Goal: Task Accomplishment & Management: Complete application form

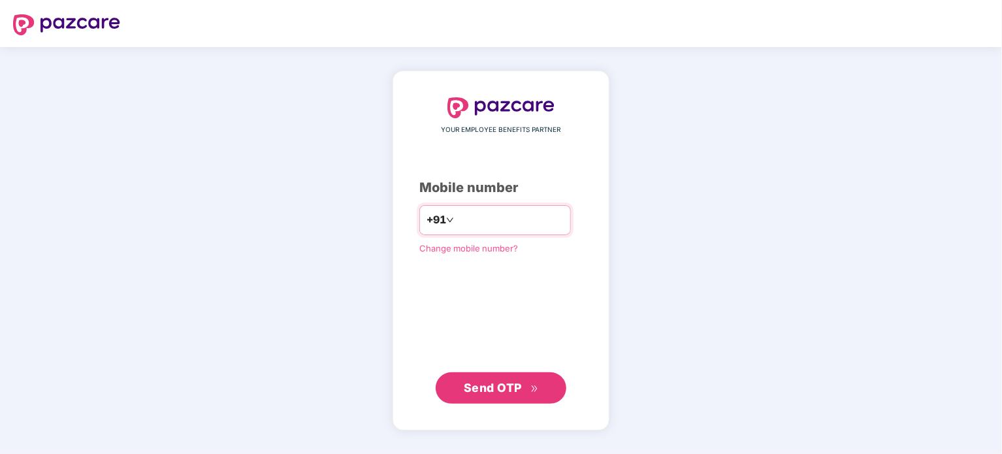
click at [483, 223] on input "number" at bounding box center [510, 220] width 107 height 21
type input "**********"
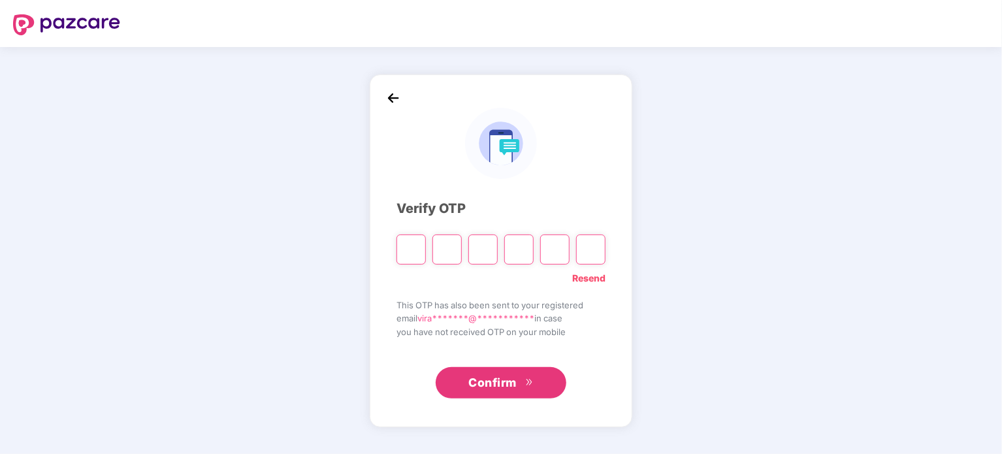
type input "*"
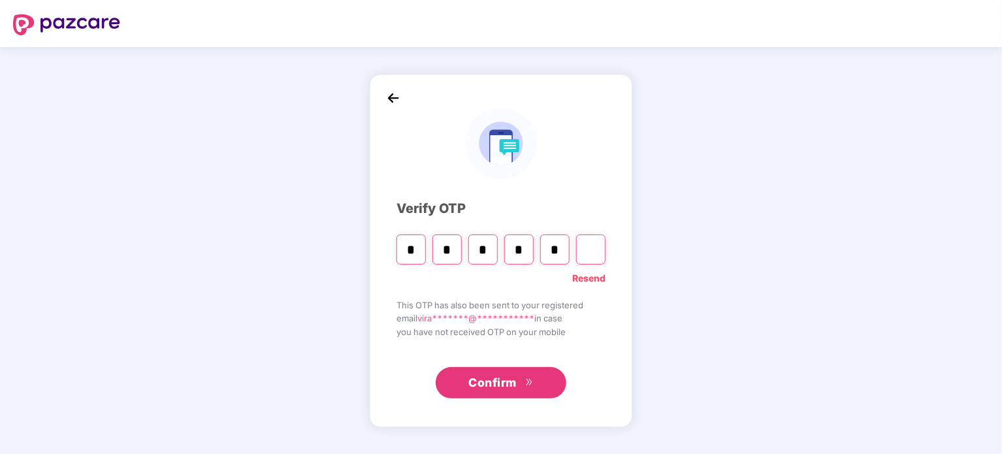
type input "*"
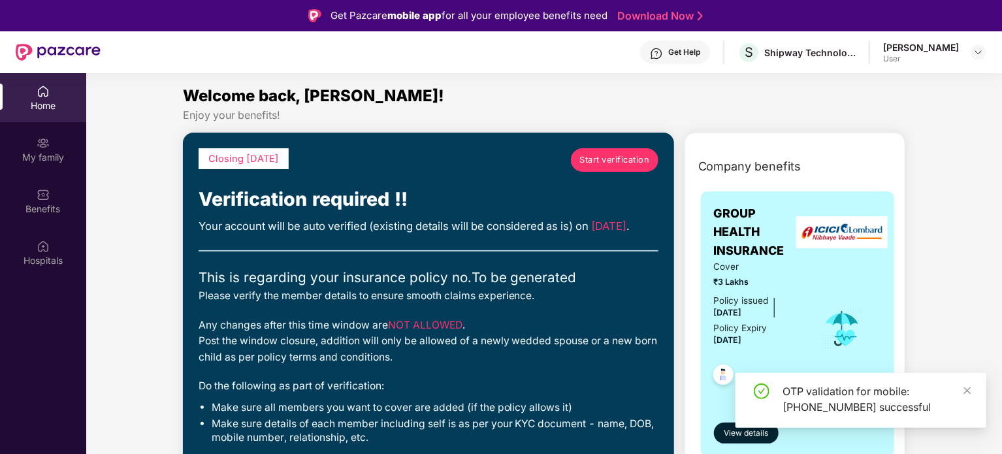
click at [616, 155] on span "Start verification" at bounding box center [615, 160] width 70 height 13
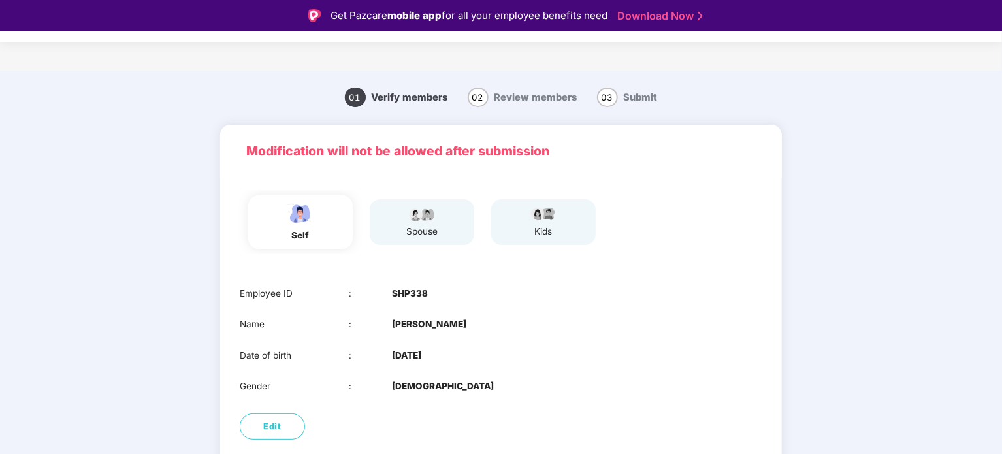
scroll to position [66, 0]
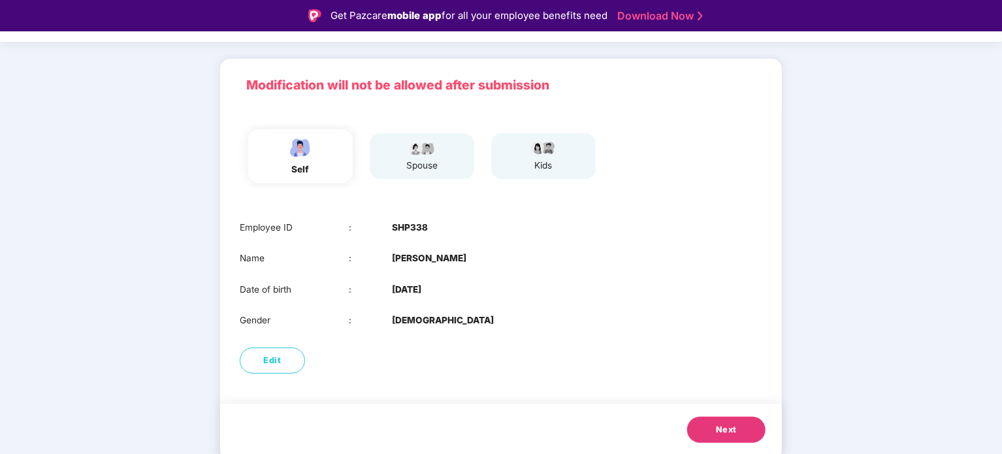
click at [717, 429] on span "Next" at bounding box center [726, 429] width 21 height 13
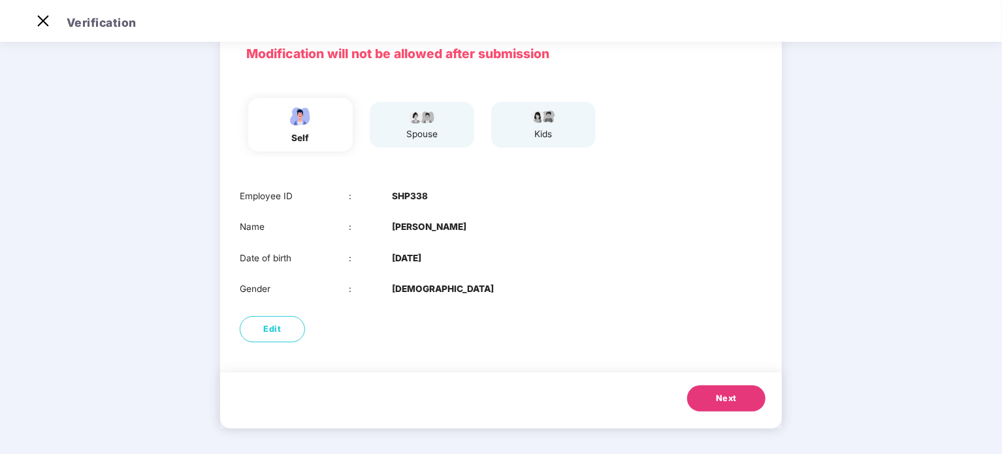
scroll to position [0, 0]
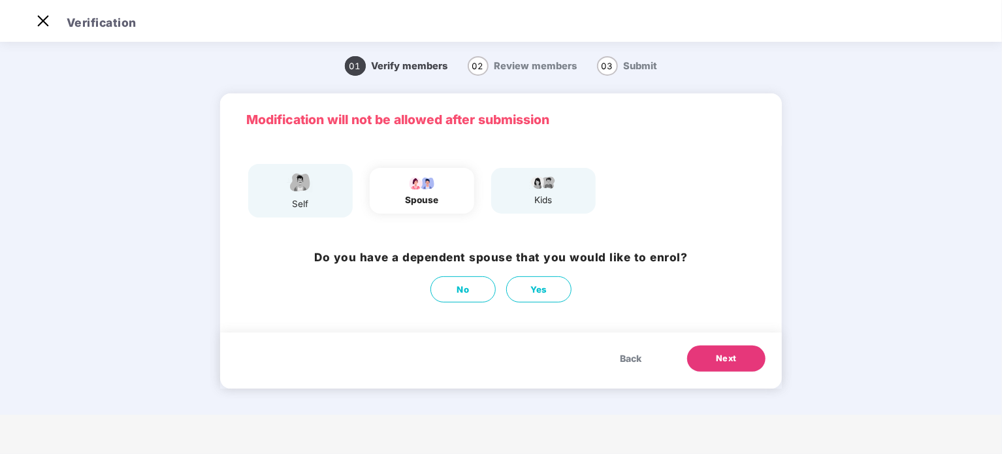
click at [454, 190] on div "spouse" at bounding box center [422, 191] width 105 height 46
click at [529, 294] on button "Yes" at bounding box center [538, 289] width 65 height 26
select select "******"
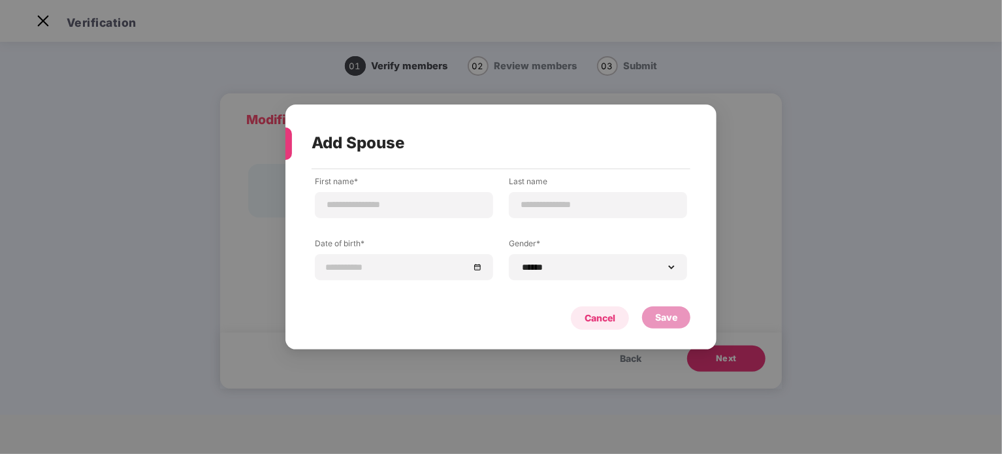
click at [589, 316] on div "Cancel" at bounding box center [600, 318] width 31 height 14
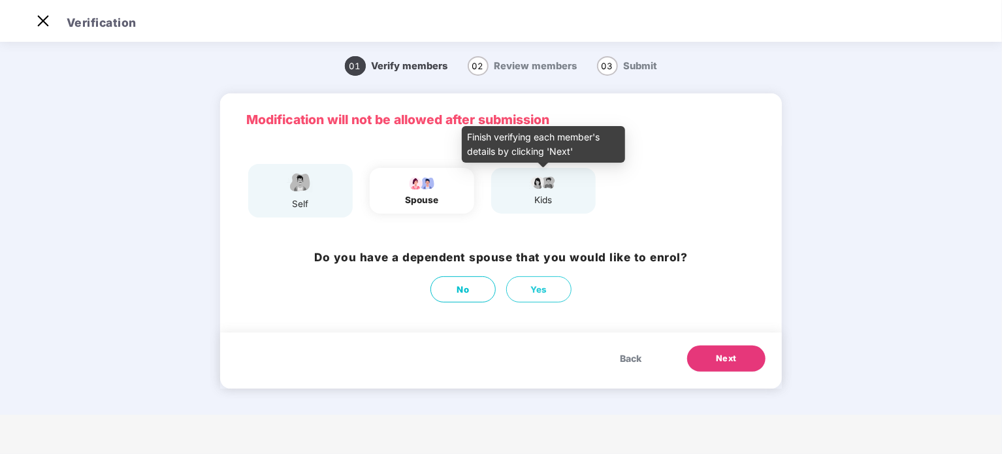
click at [544, 186] on img at bounding box center [543, 182] width 33 height 16
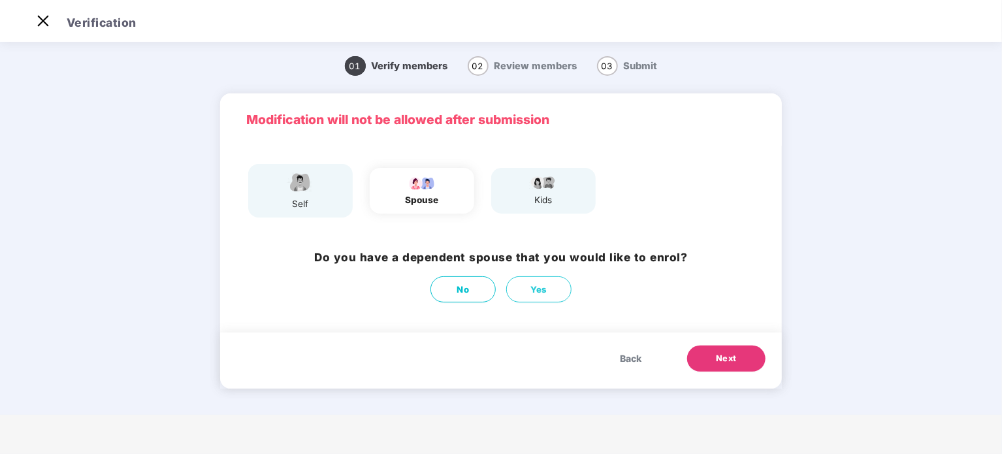
click at [622, 359] on span "Back" at bounding box center [631, 359] width 22 height 14
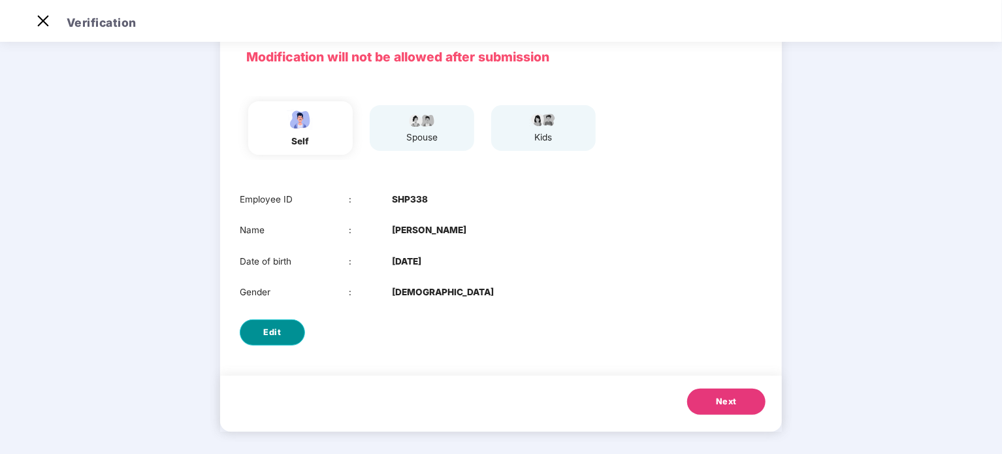
scroll to position [66, 0]
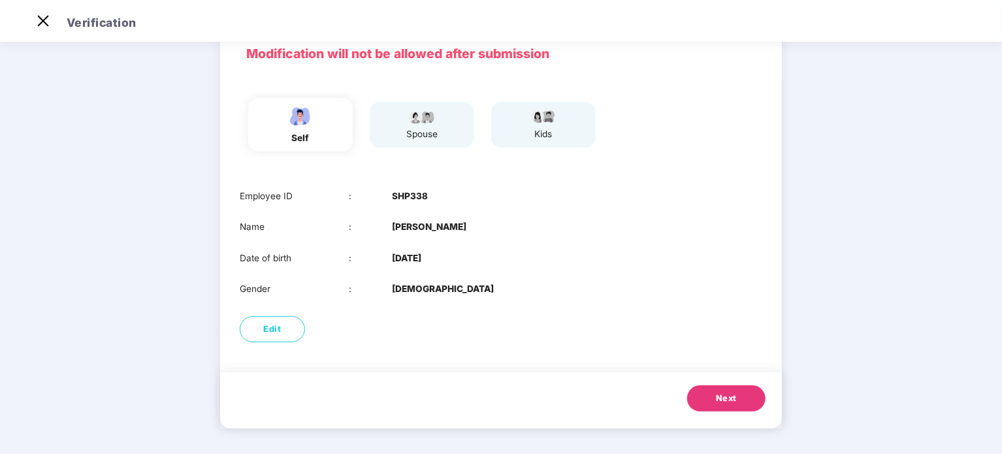
click at [723, 401] on span "Next" at bounding box center [726, 398] width 21 height 13
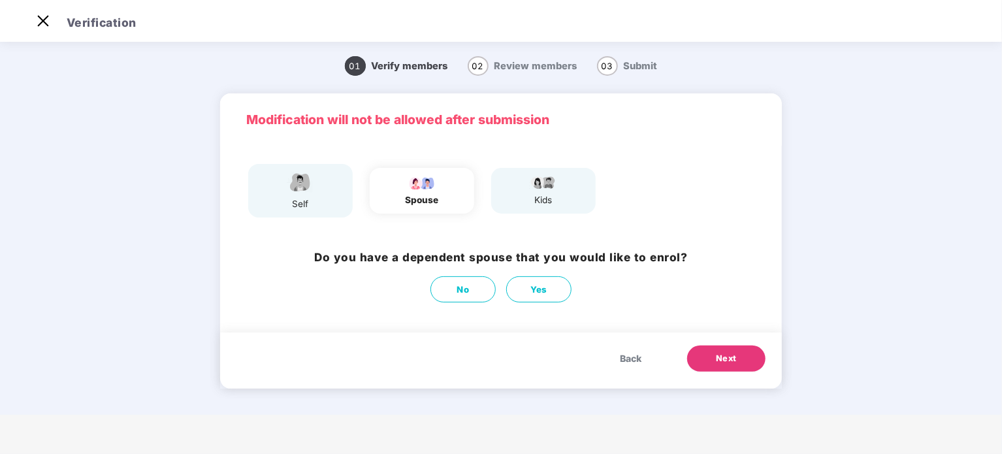
scroll to position [0, 0]
click at [466, 291] on span "No" at bounding box center [463, 290] width 12 height 14
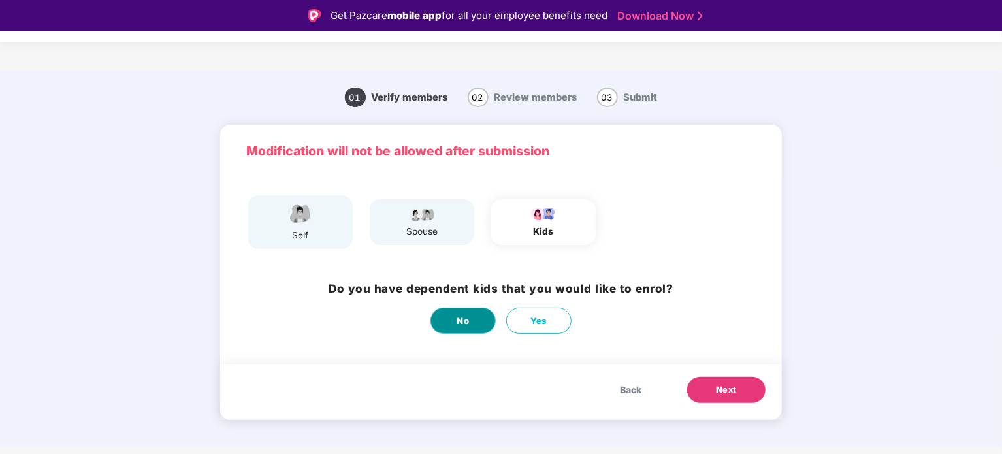
click at [436, 313] on button "No" at bounding box center [463, 321] width 65 height 26
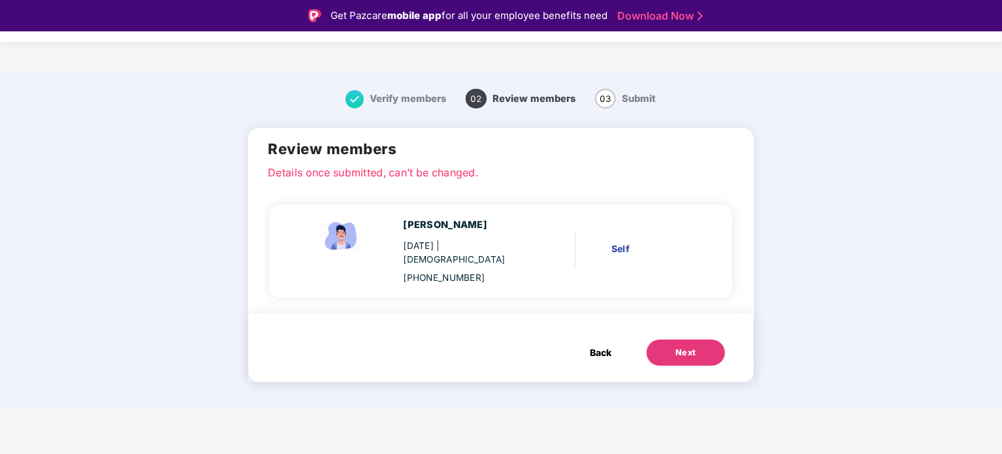
click at [683, 346] on div "Next" at bounding box center [686, 352] width 21 height 13
click at [623, 247] on div "Self" at bounding box center [653, 249] width 82 height 14
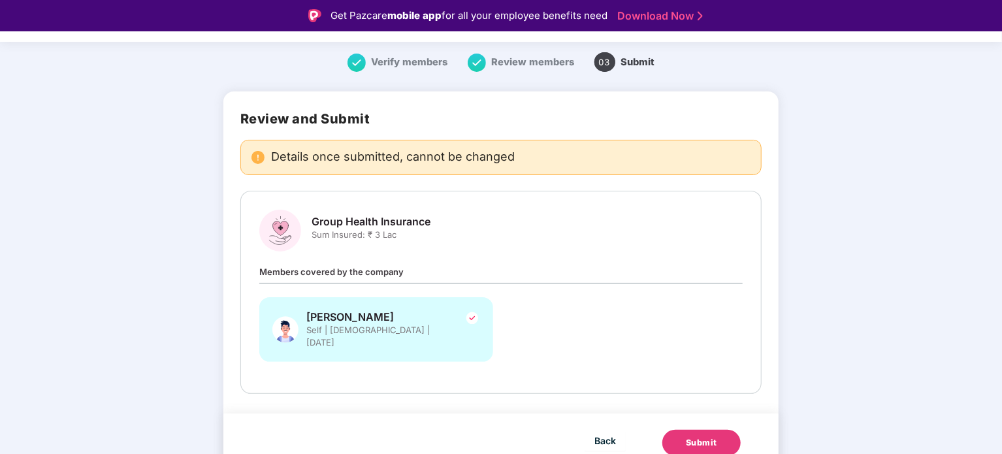
scroll to position [31, 0]
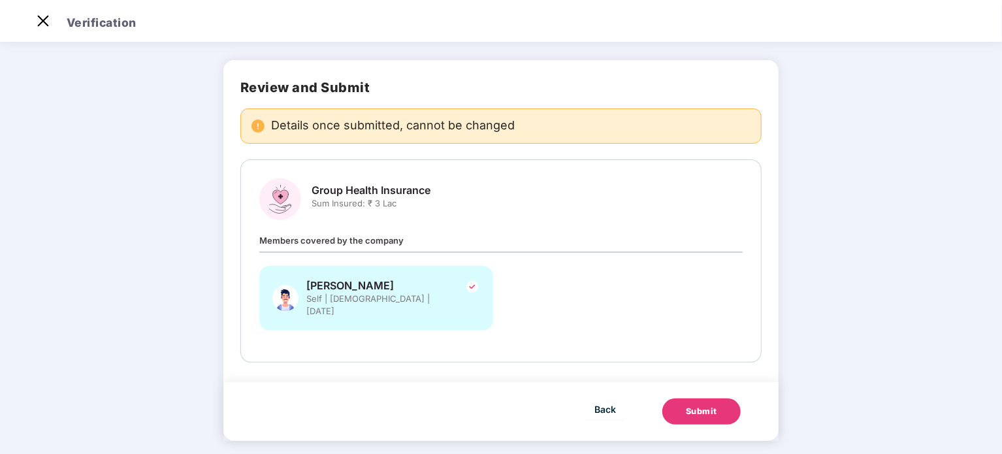
click at [676, 399] on button "Submit" at bounding box center [702, 412] width 78 height 26
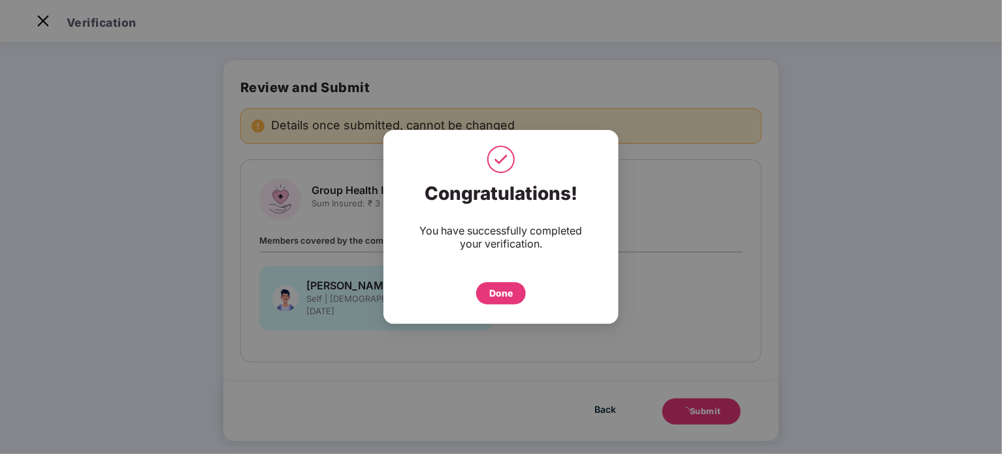
click at [504, 286] on div "Done" at bounding box center [501, 293] width 24 height 14
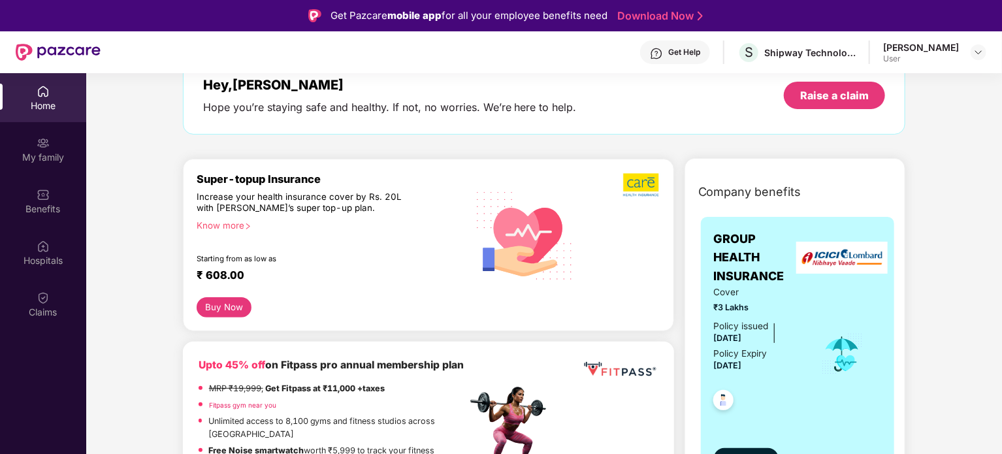
scroll to position [84, 0]
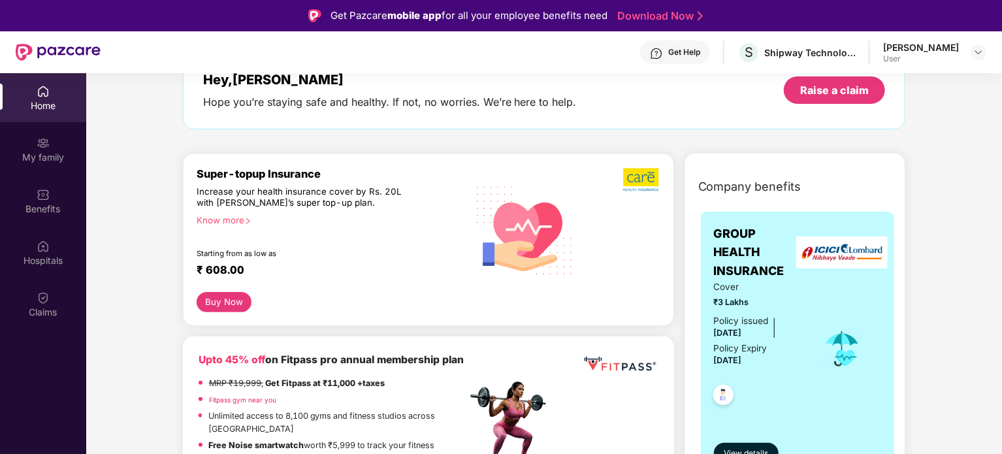
click at [247, 220] on icon "right" at bounding box center [247, 221] width 7 height 7
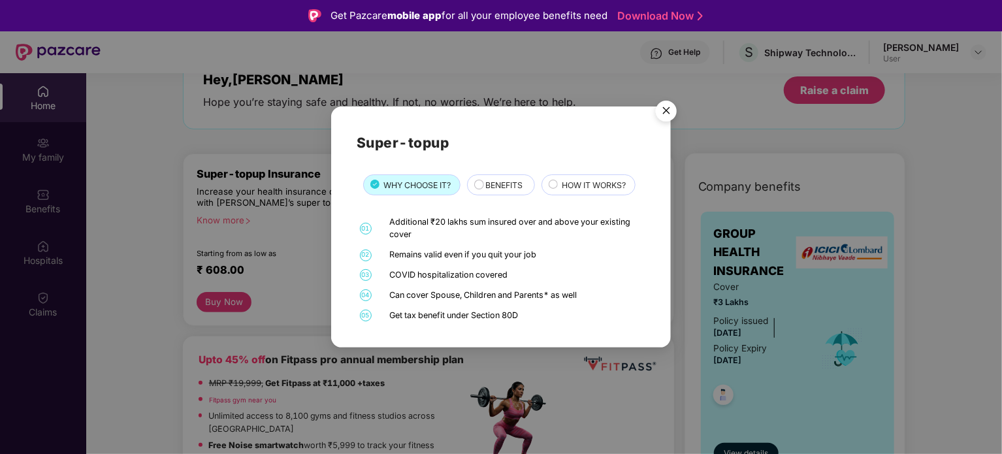
click at [503, 185] on span "BENEFITS" at bounding box center [503, 185] width 37 height 12
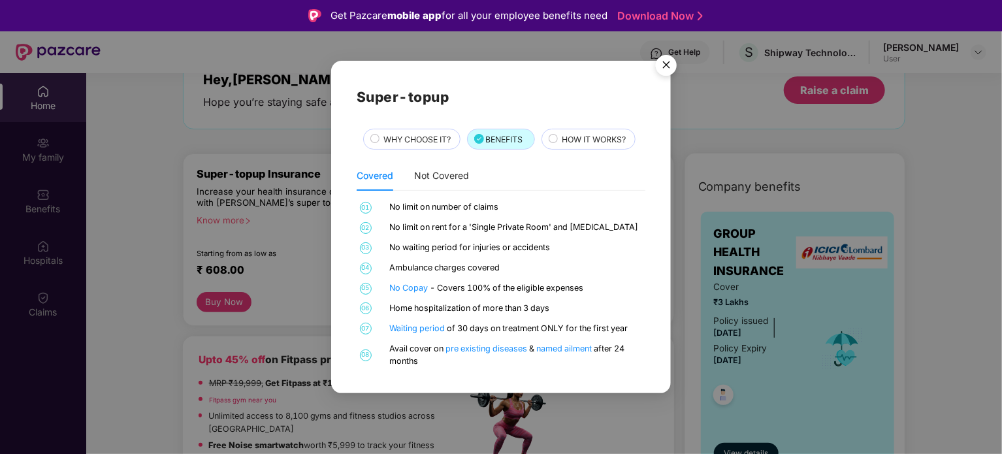
click at [583, 139] on span "HOW IT WORKS?" at bounding box center [594, 139] width 64 height 12
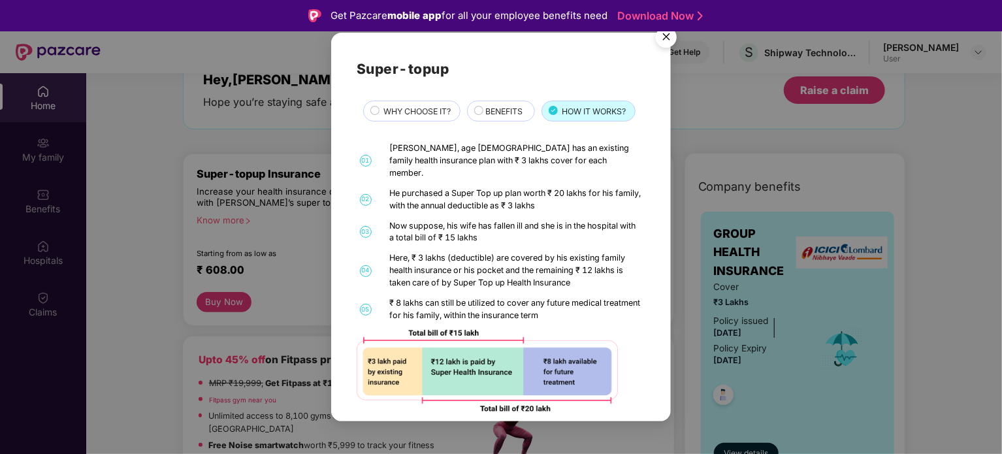
click at [502, 108] on span "BENEFITS" at bounding box center [503, 111] width 37 height 12
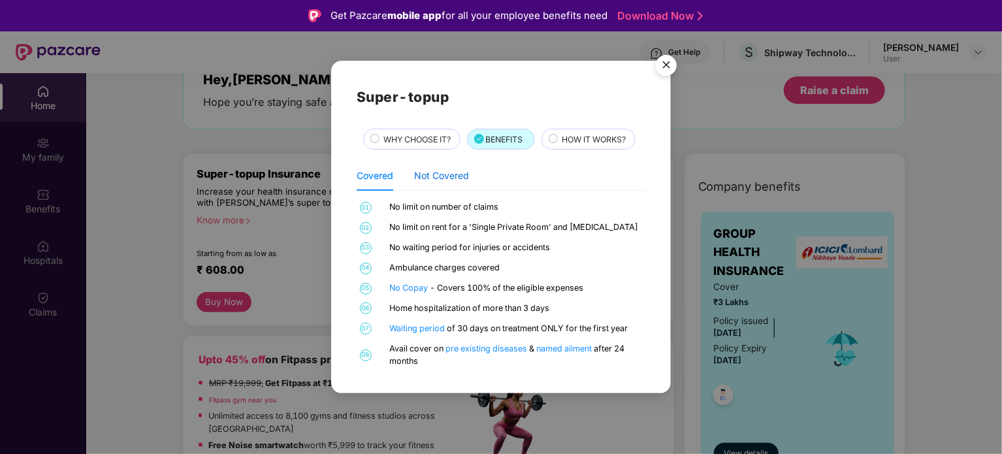
click at [437, 180] on div "Not Covered" at bounding box center [441, 176] width 55 height 14
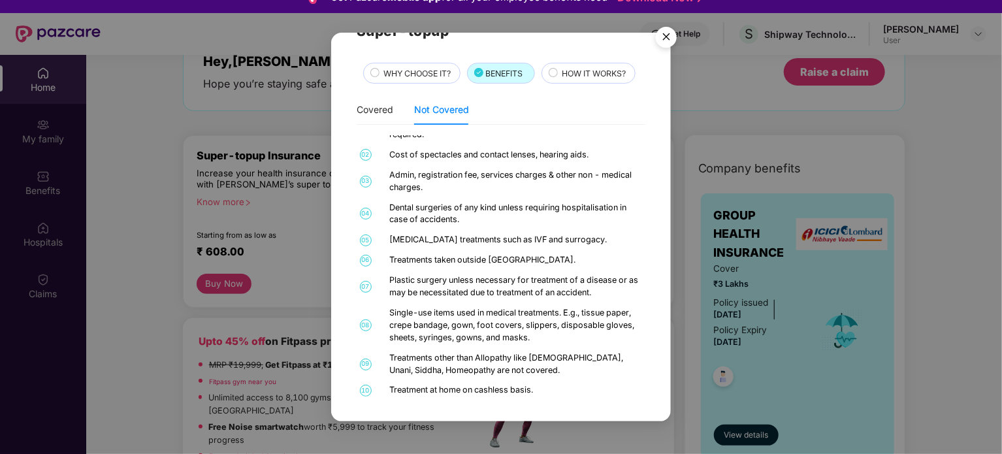
scroll to position [0, 0]
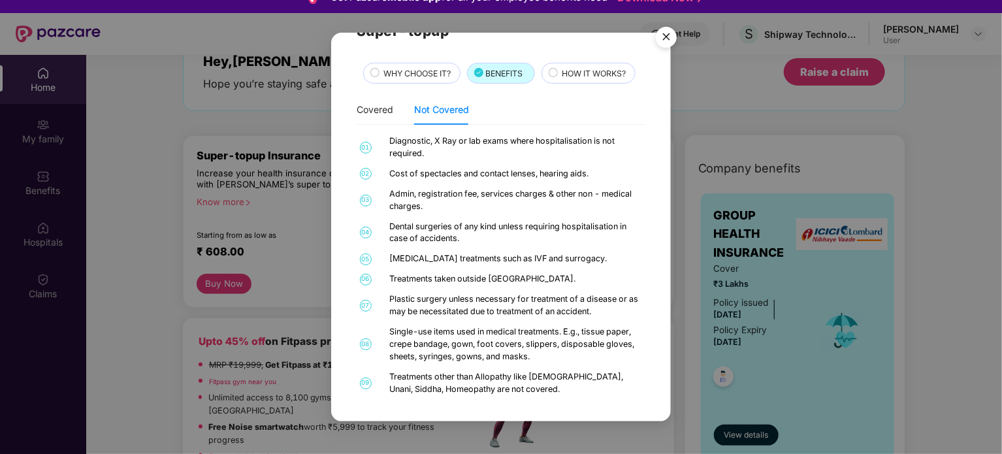
click at [594, 73] on span "HOW IT WORKS?" at bounding box center [594, 73] width 64 height 12
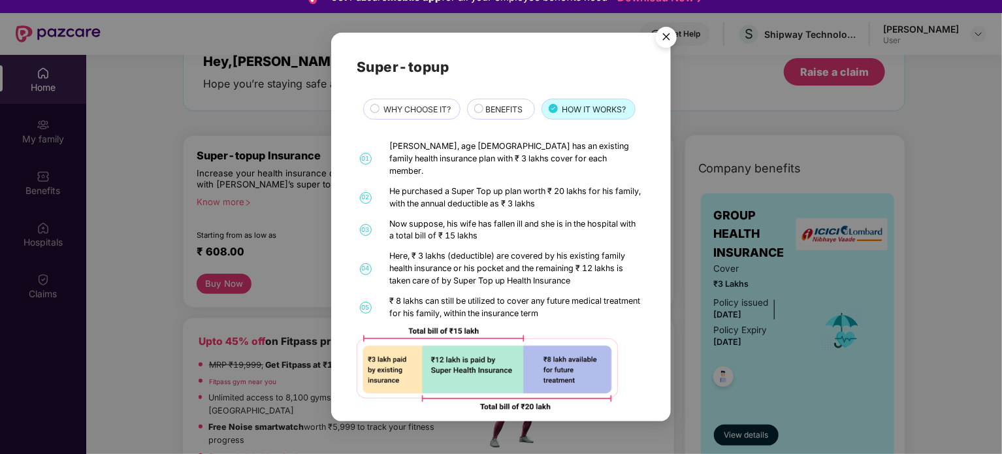
scroll to position [3, 0]
click at [668, 39] on img "Close" at bounding box center [666, 39] width 37 height 37
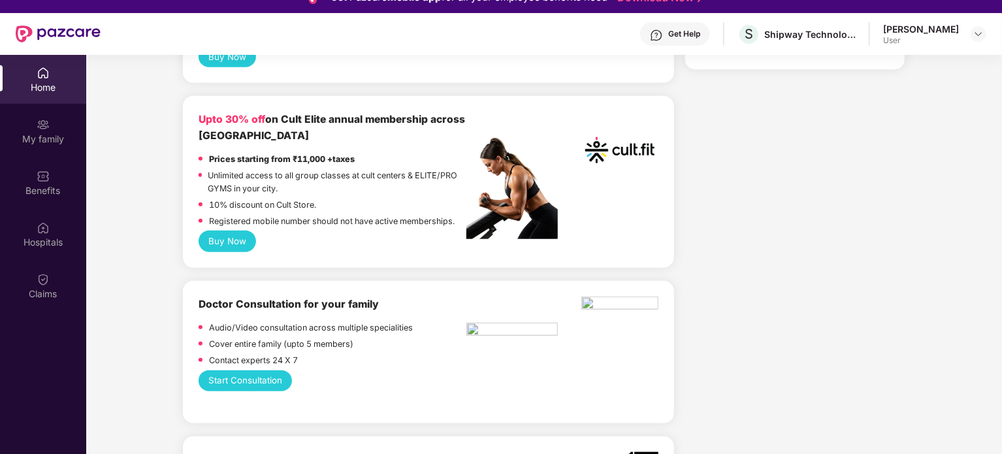
scroll to position [494, 0]
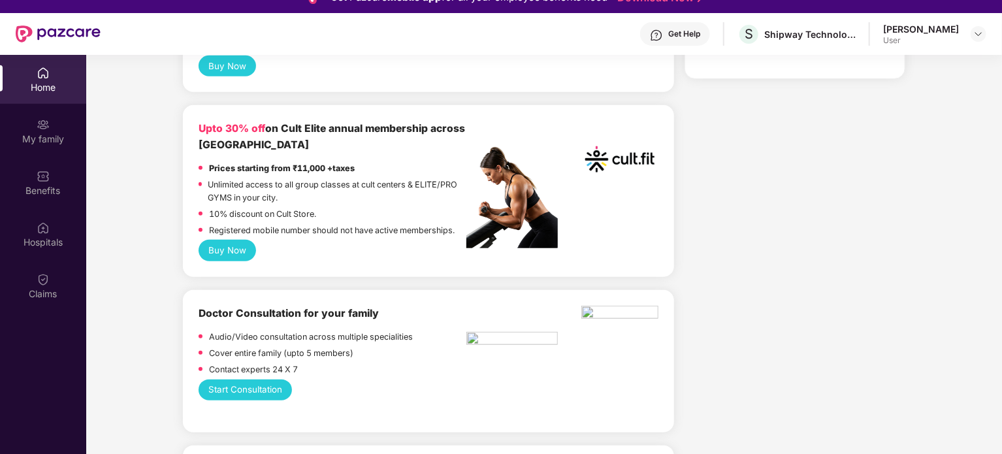
click at [227, 253] on button "Buy Now" at bounding box center [228, 250] width 58 height 21
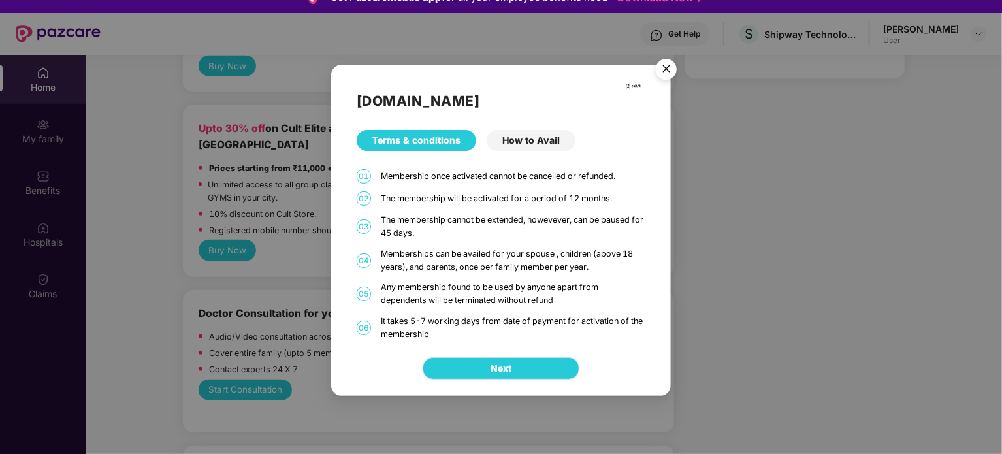
click at [504, 370] on span "Next" at bounding box center [501, 368] width 21 height 14
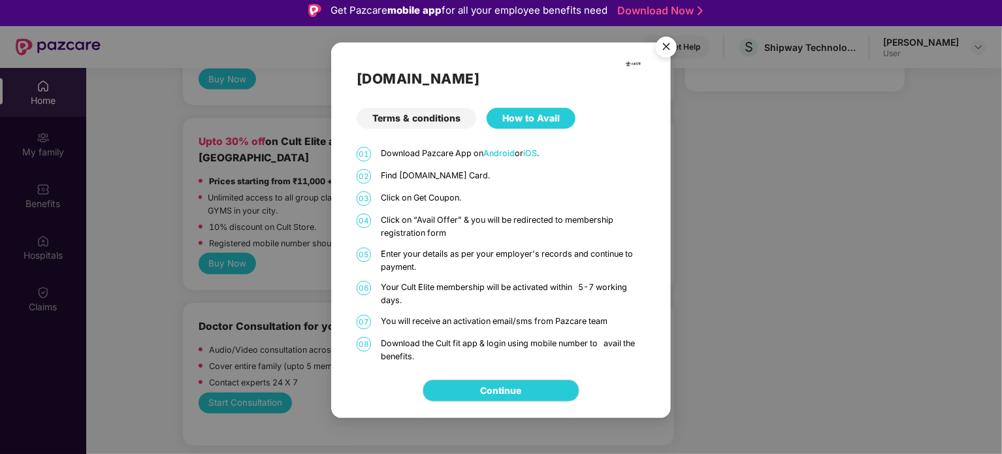
scroll to position [0, 0]
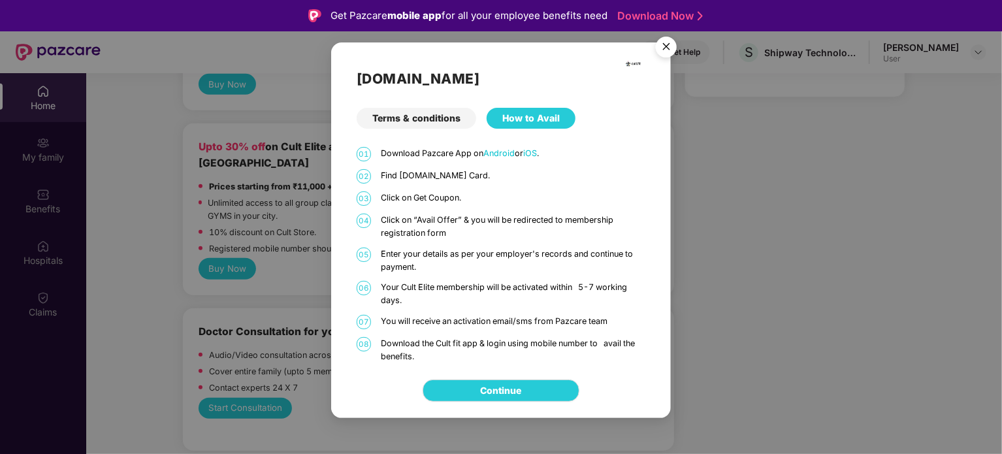
click at [665, 46] on img "Close" at bounding box center [666, 49] width 37 height 37
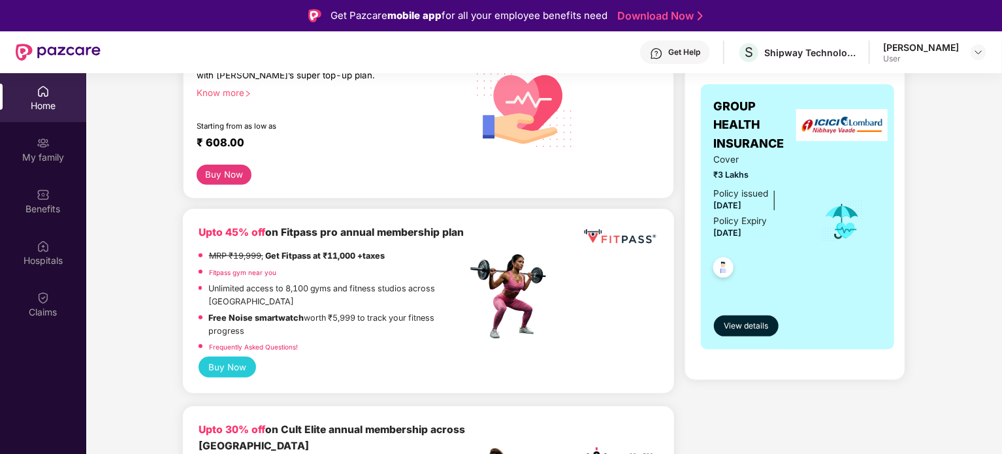
scroll to position [206, 0]
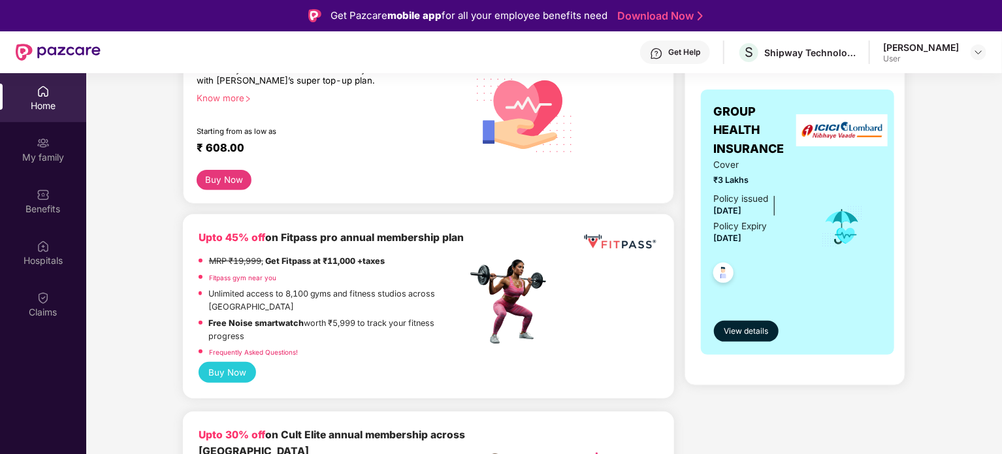
click at [229, 368] on button "Buy Now" at bounding box center [228, 372] width 58 height 21
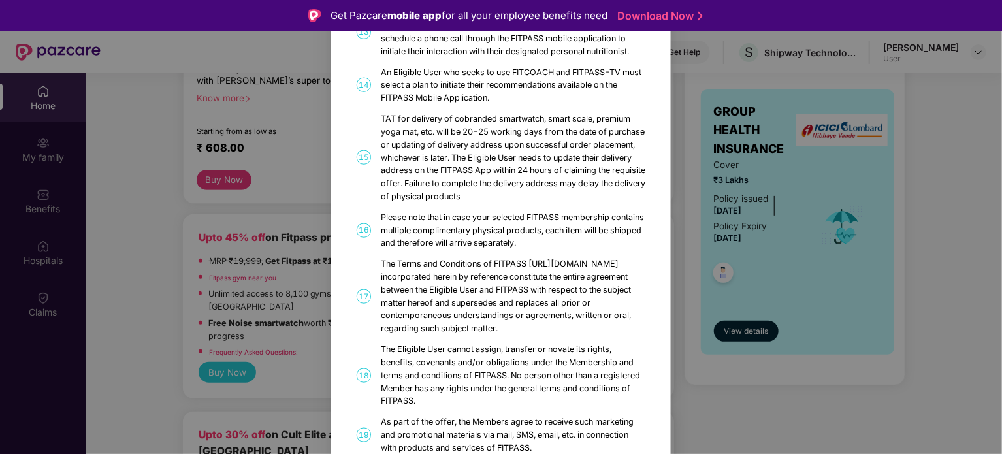
scroll to position [757, 0]
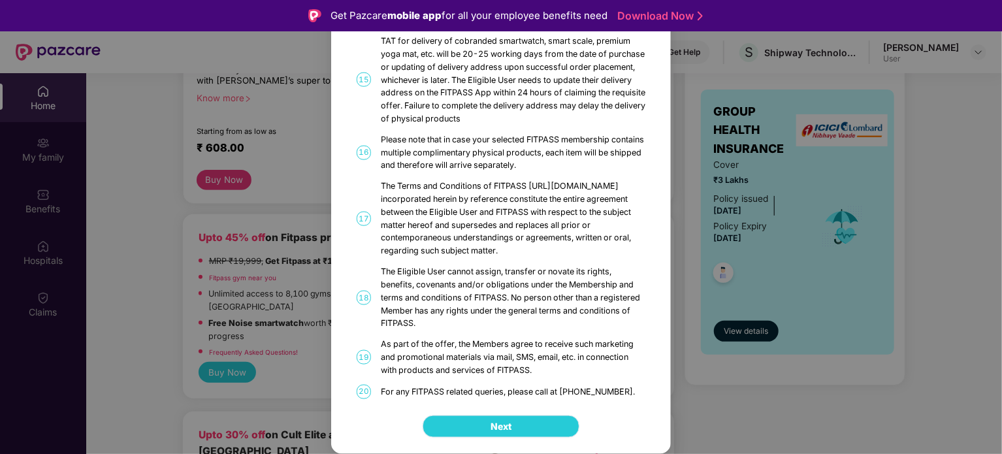
click at [507, 428] on span "Next" at bounding box center [501, 426] width 21 height 14
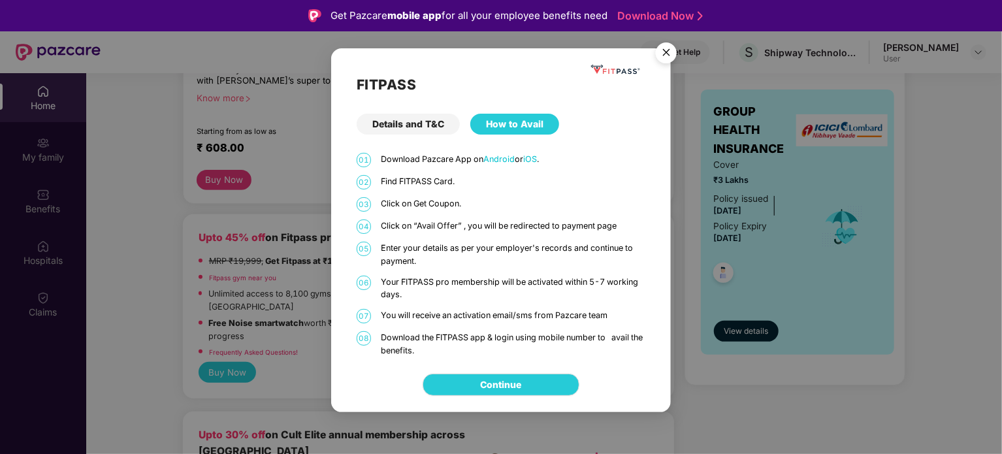
scroll to position [0, 0]
click at [397, 131] on div "Details and T&C" at bounding box center [408, 124] width 103 height 21
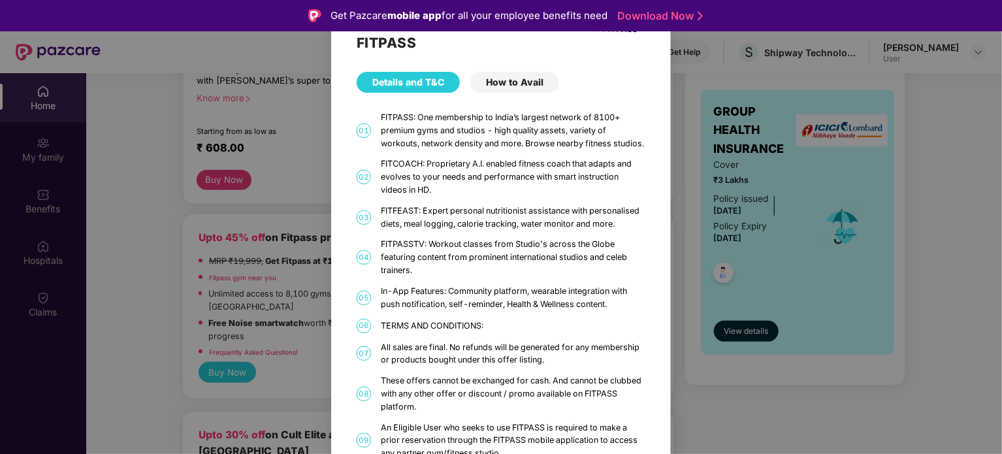
click at [523, 83] on div "How to Avail" at bounding box center [514, 82] width 89 height 21
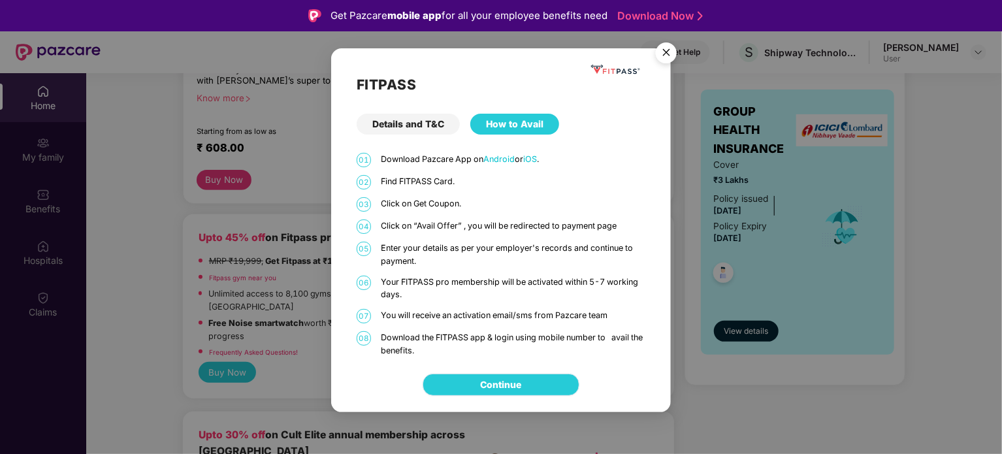
click at [516, 380] on link "Continue" at bounding box center [501, 385] width 41 height 14
click at [665, 48] on img "Close" at bounding box center [666, 55] width 37 height 37
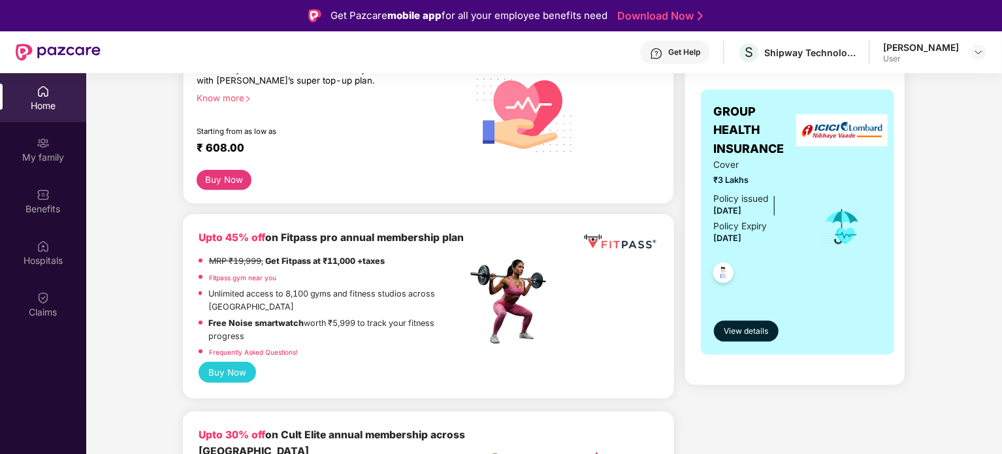
click at [222, 170] on button "Buy Now" at bounding box center [225, 180] width 56 height 20
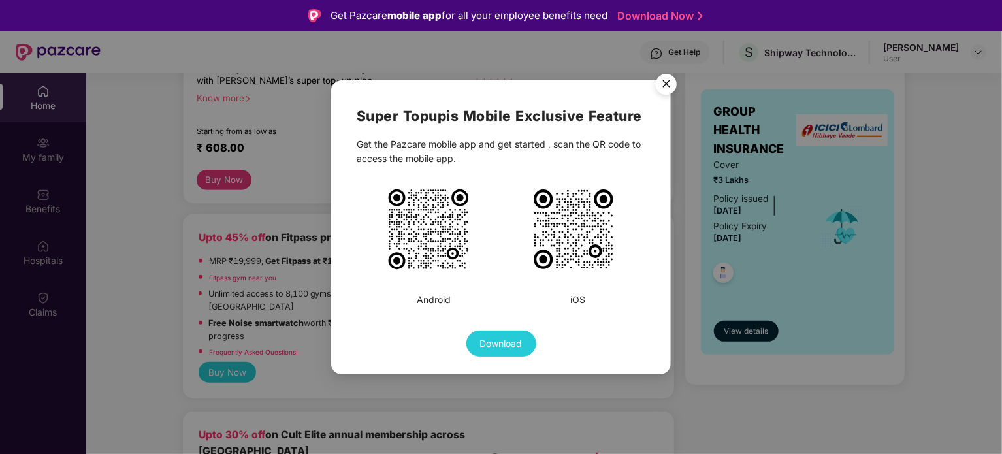
click at [503, 351] on span "Download" at bounding box center [501, 343] width 42 height 14
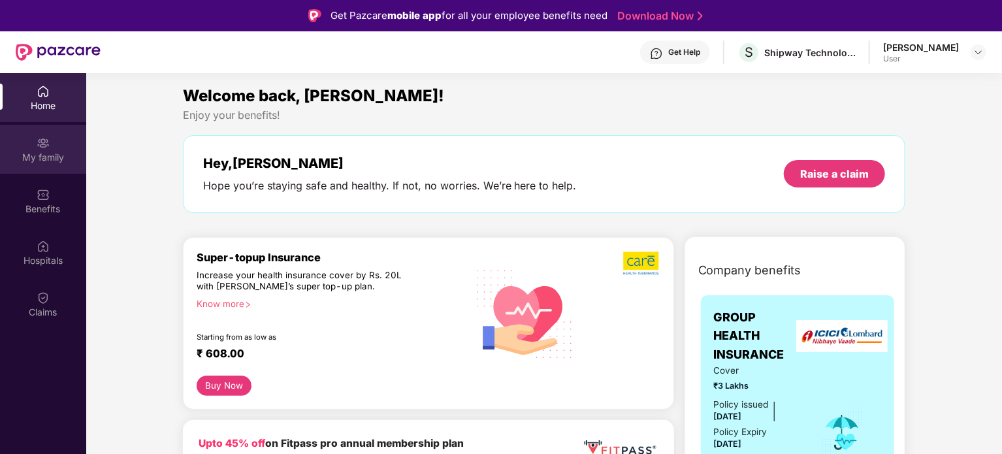
click at [40, 165] on div "My family" at bounding box center [43, 149] width 86 height 49
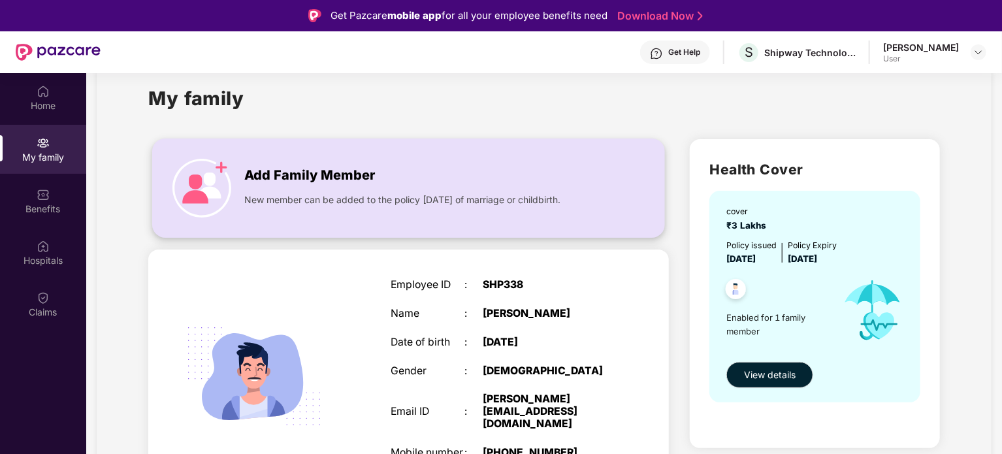
scroll to position [30, 0]
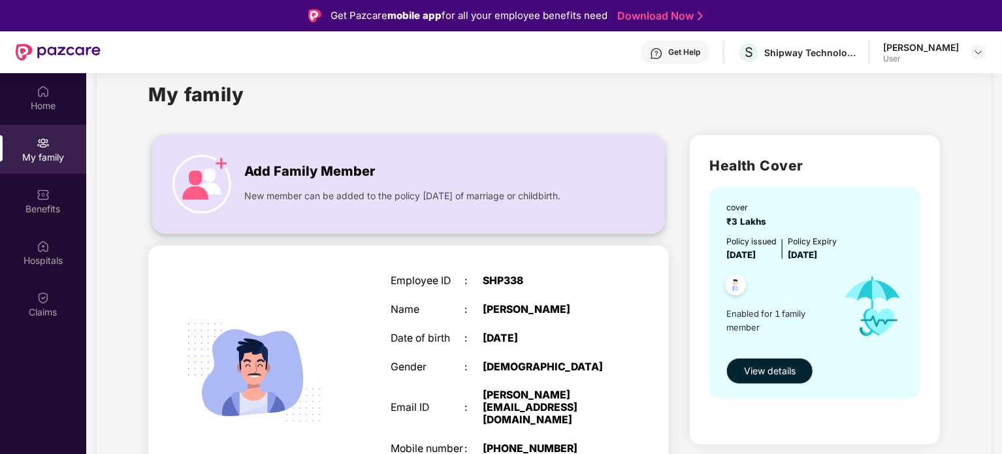
click at [209, 184] on img at bounding box center [201, 184] width 59 height 59
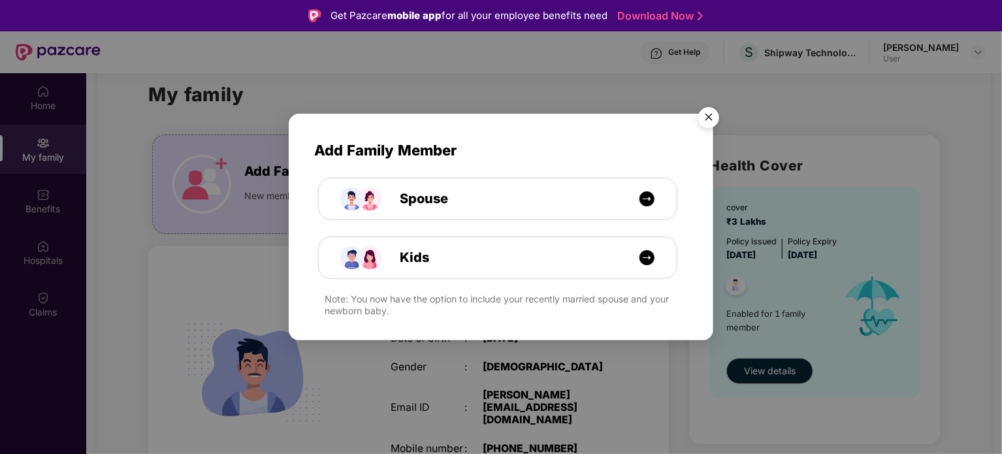
click at [706, 115] on img "Close" at bounding box center [709, 119] width 37 height 37
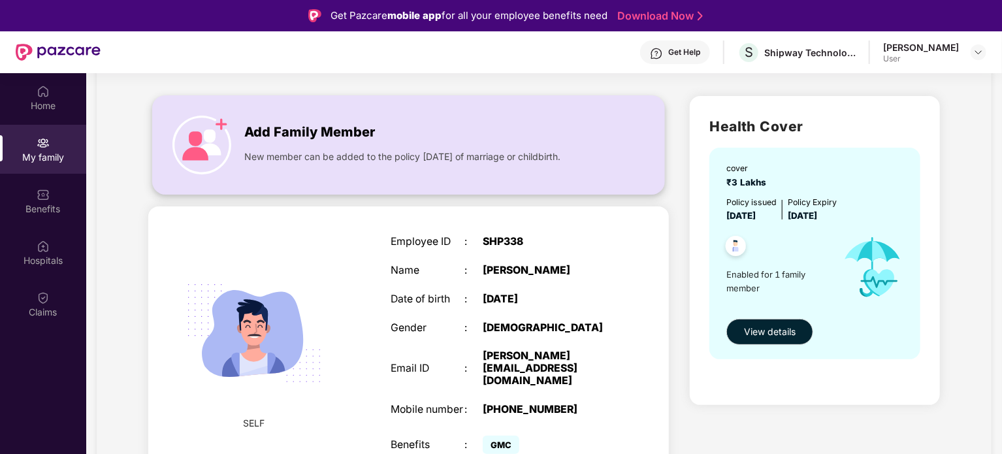
scroll to position [73, 0]
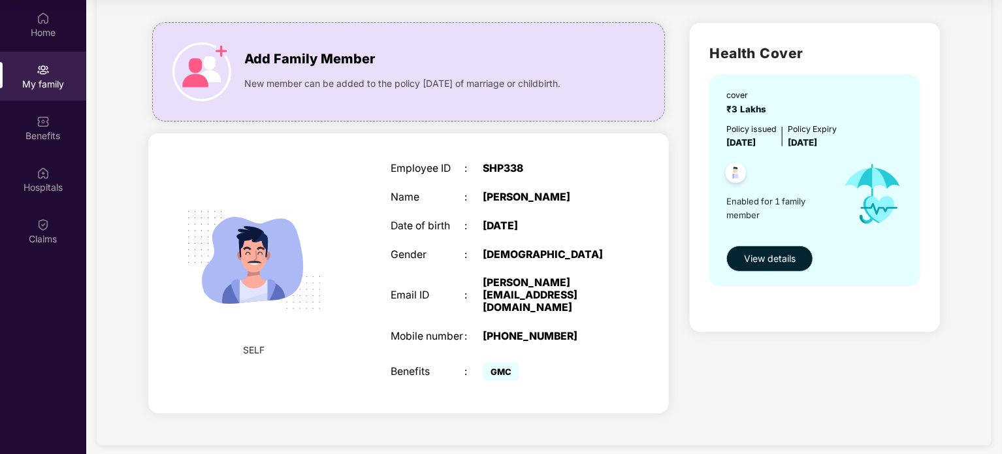
click at [763, 257] on span "View details" at bounding box center [770, 259] width 52 height 14
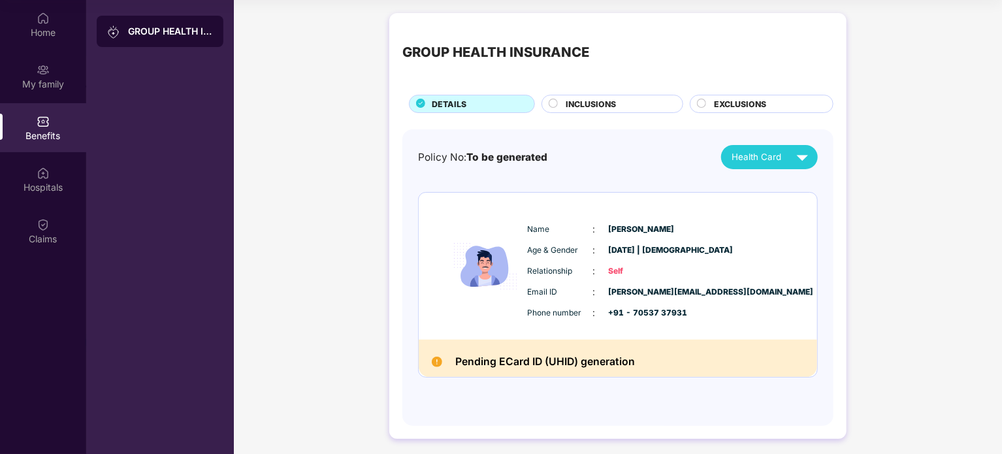
click at [570, 101] on span "INCLUSIONS" at bounding box center [591, 104] width 50 height 12
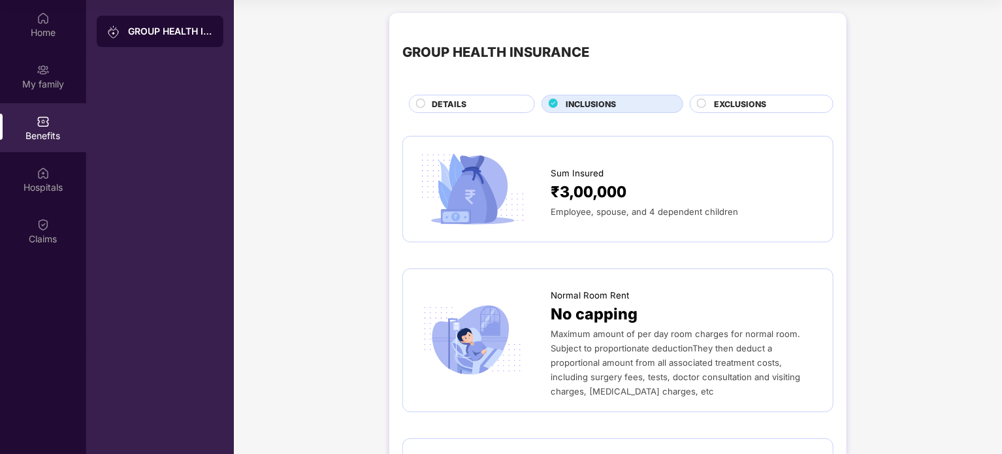
click at [570, 101] on span "INCLUSIONS" at bounding box center [591, 104] width 50 height 12
click at [445, 109] on span "DETAILS" at bounding box center [449, 104] width 35 height 12
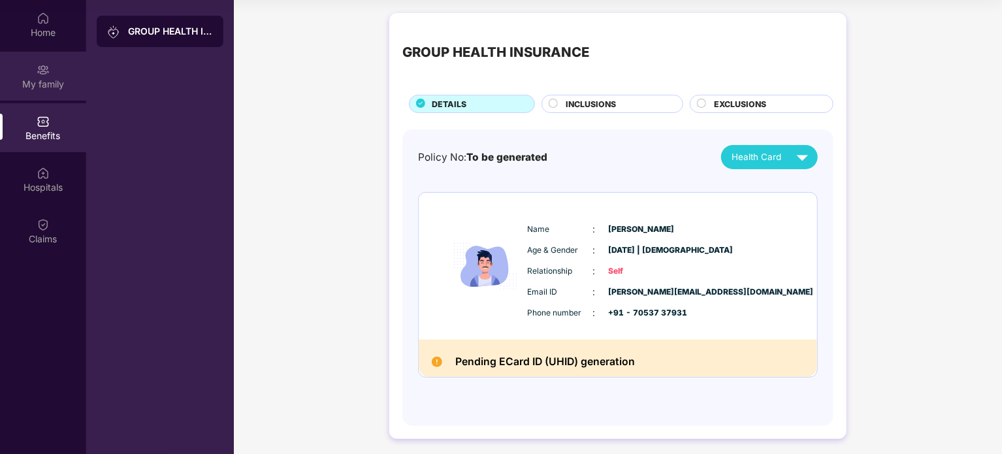
click at [21, 78] on div "My family" at bounding box center [43, 84] width 86 height 13
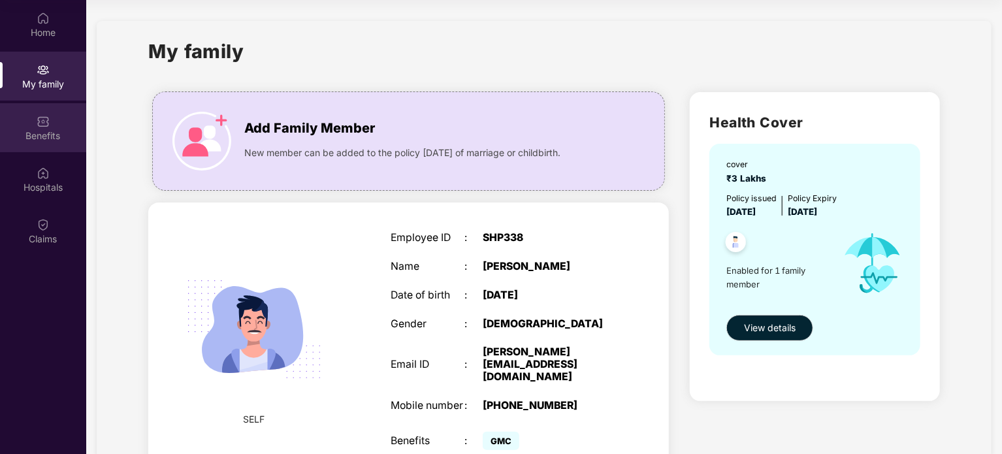
click at [42, 130] on div "Benefits" at bounding box center [43, 135] width 86 height 13
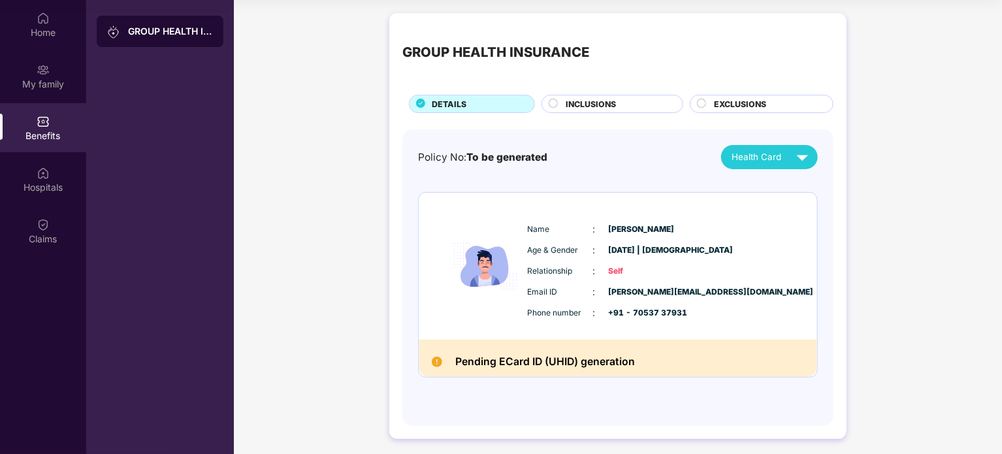
scroll to position [4, 0]
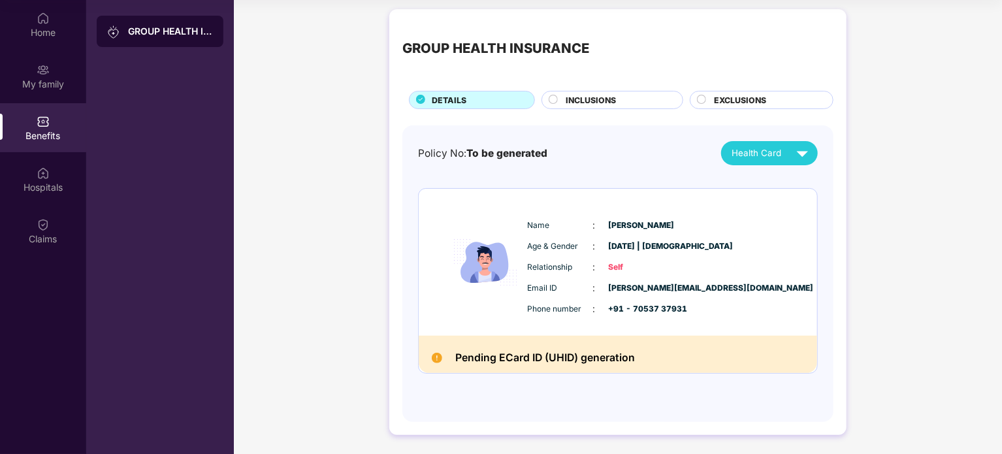
click at [653, 99] on div "INCLUSIONS" at bounding box center [617, 101] width 117 height 14
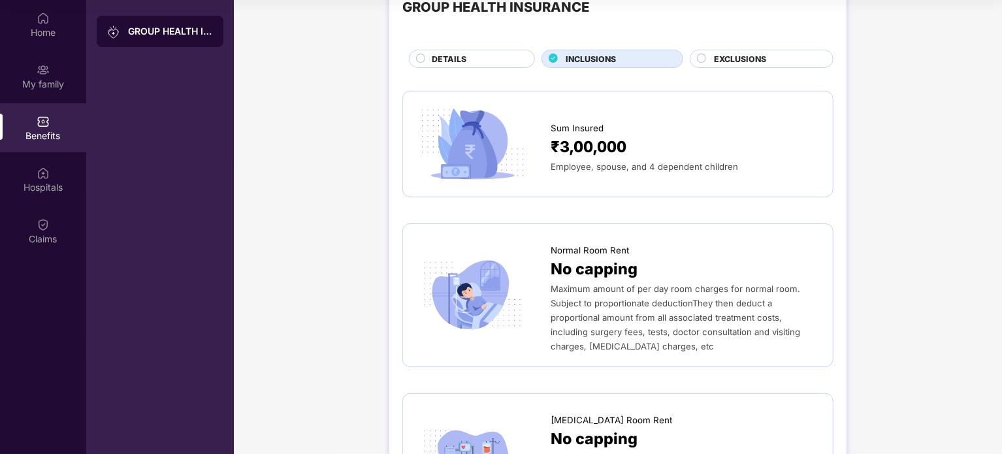
scroll to position [44, 0]
click at [52, 25] on div "Home" at bounding box center [43, 24] width 86 height 49
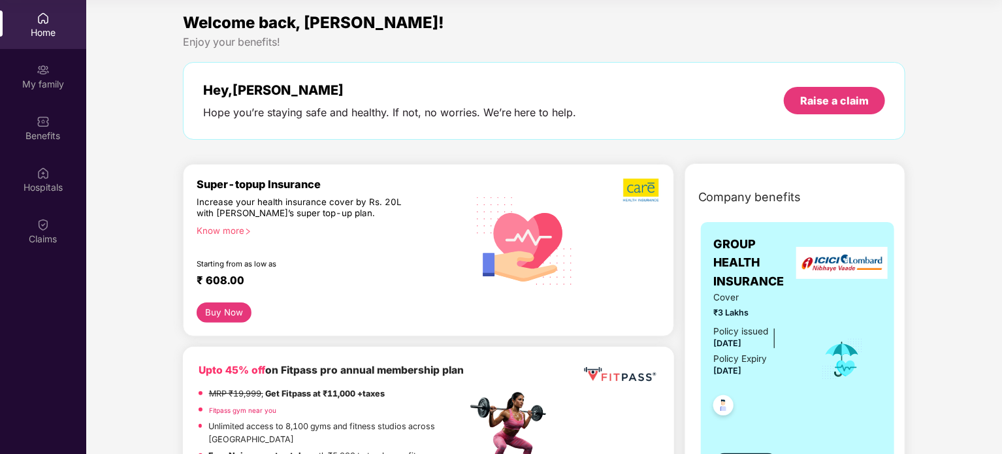
click at [222, 308] on button "Buy Now" at bounding box center [225, 313] width 56 height 20
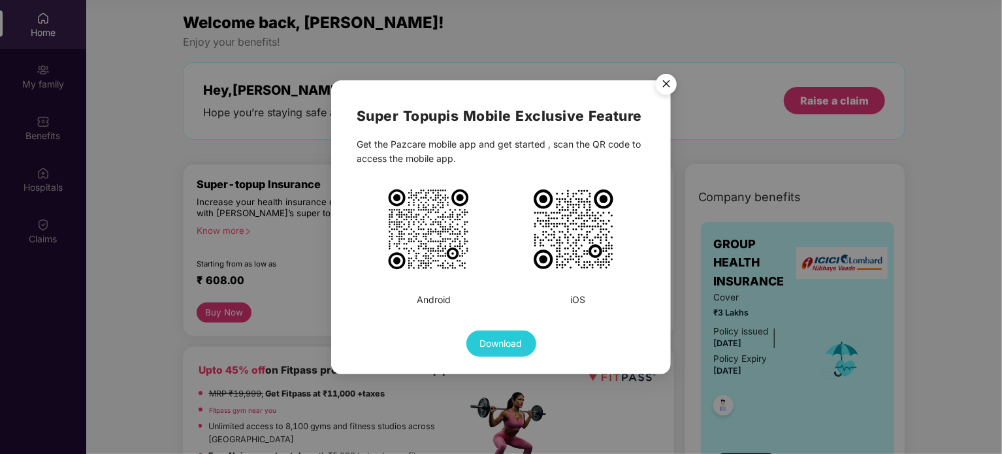
click at [661, 82] on img "Close" at bounding box center [666, 86] width 37 height 37
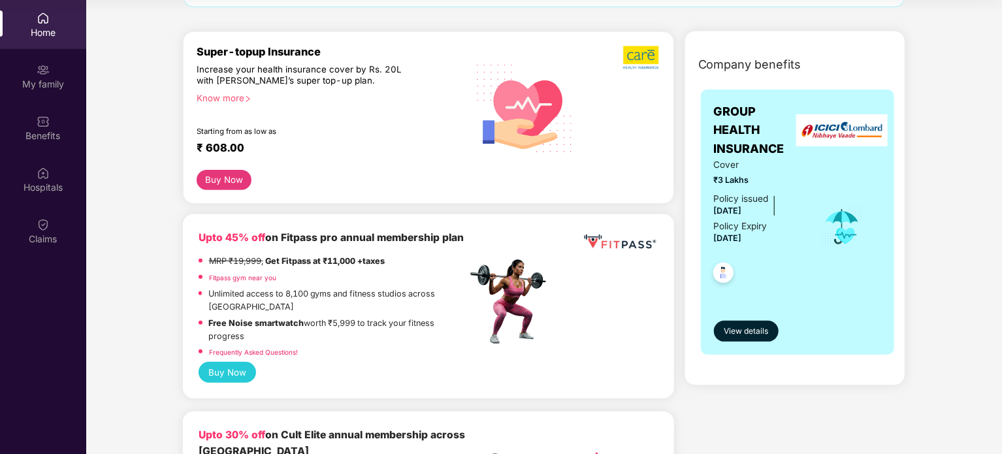
scroll to position [128, 0]
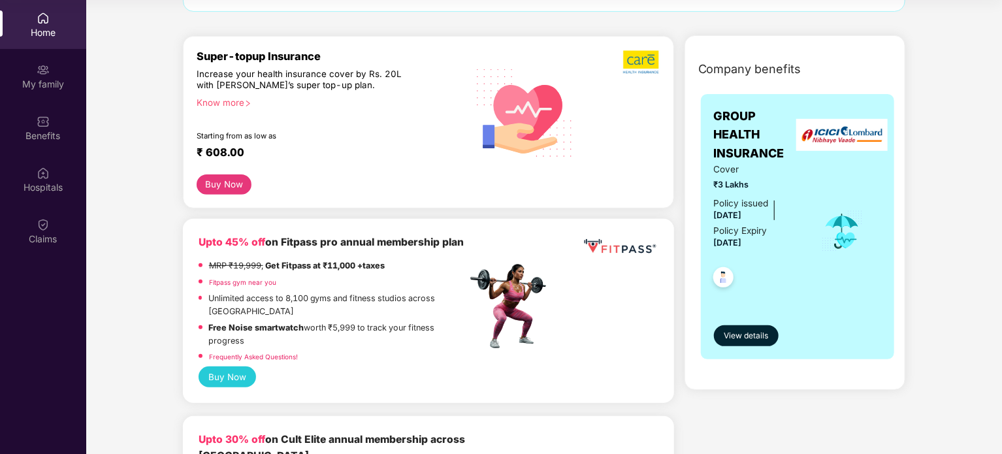
click at [395, 169] on div "Super-topup Insurance Increase your health insurance cover by Rs. 20L with [PER…" at bounding box center [332, 112] width 270 height 125
click at [225, 103] on div "Know more" at bounding box center [328, 101] width 263 height 9
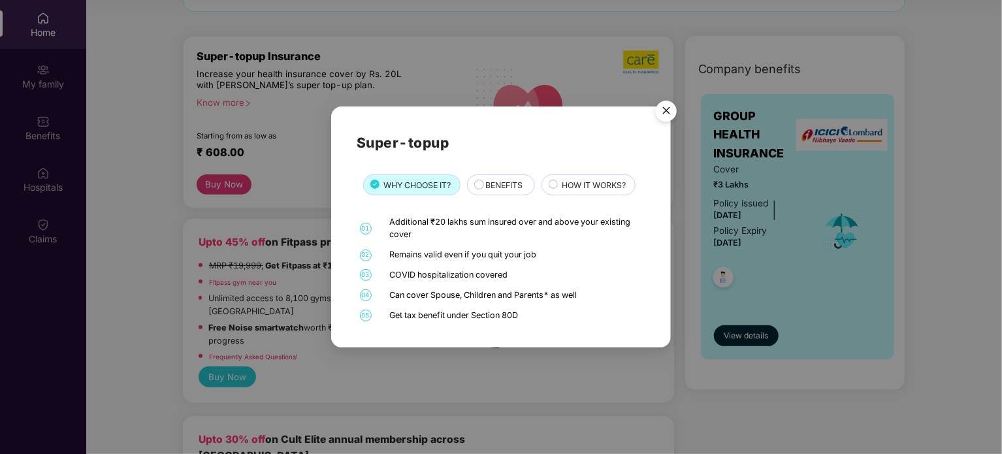
click at [661, 107] on img "Close" at bounding box center [666, 113] width 37 height 37
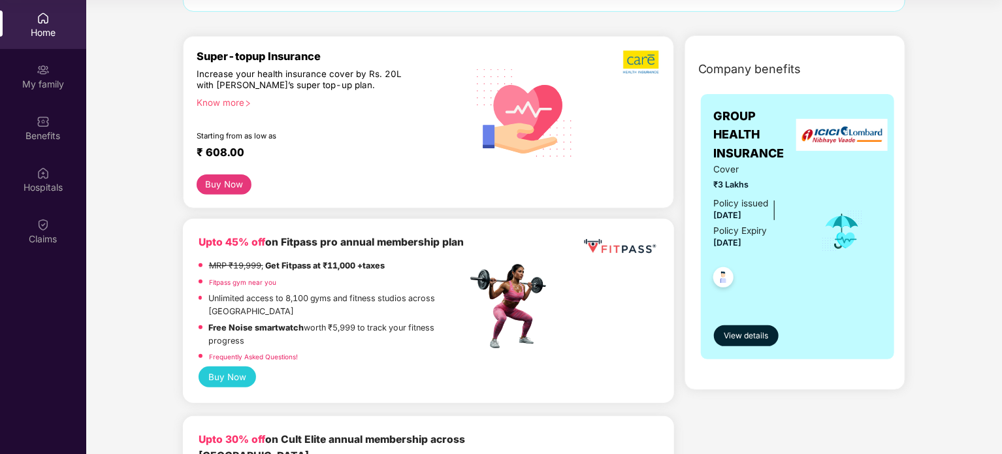
scroll to position [0, 0]
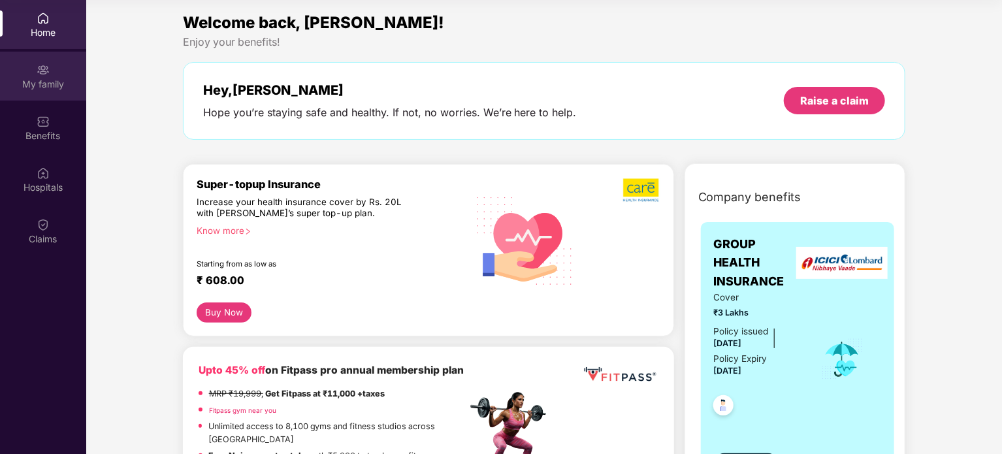
click at [16, 83] on div "My family" at bounding box center [43, 84] width 86 height 13
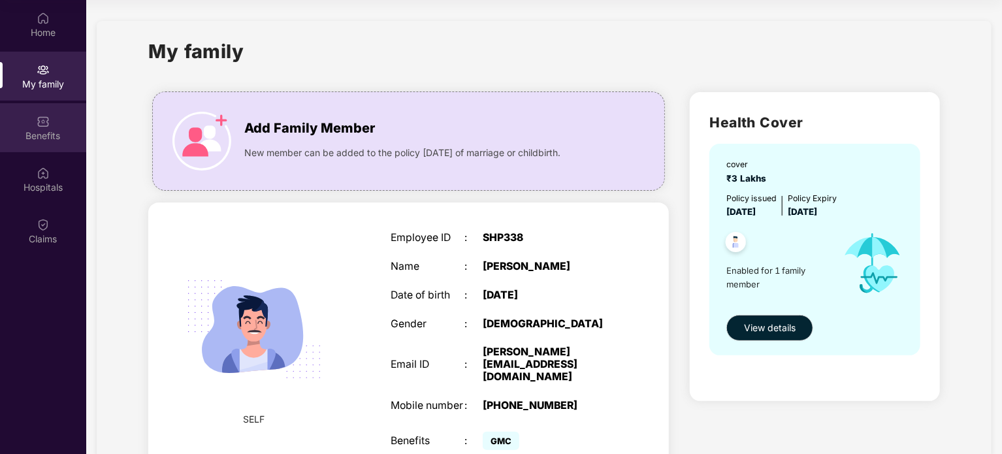
click at [31, 132] on div "Benefits" at bounding box center [43, 135] width 86 height 13
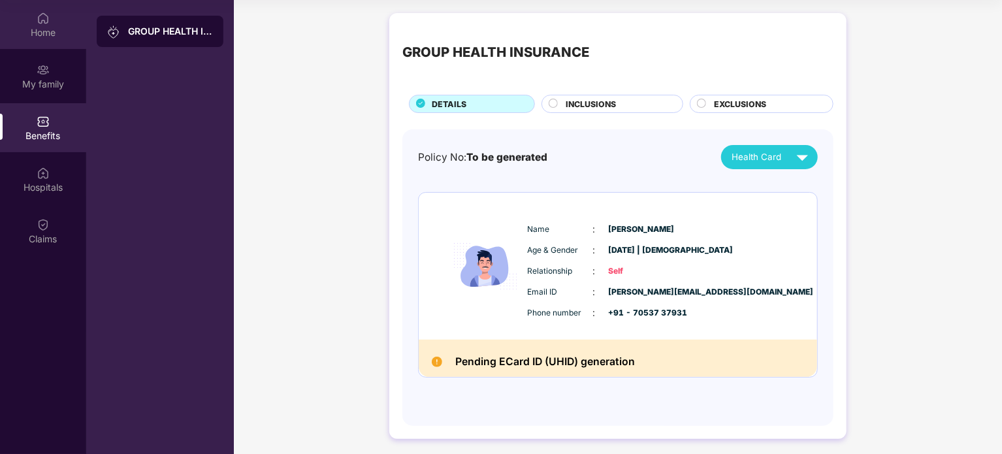
click at [45, 39] on div "Home" at bounding box center [43, 24] width 86 height 49
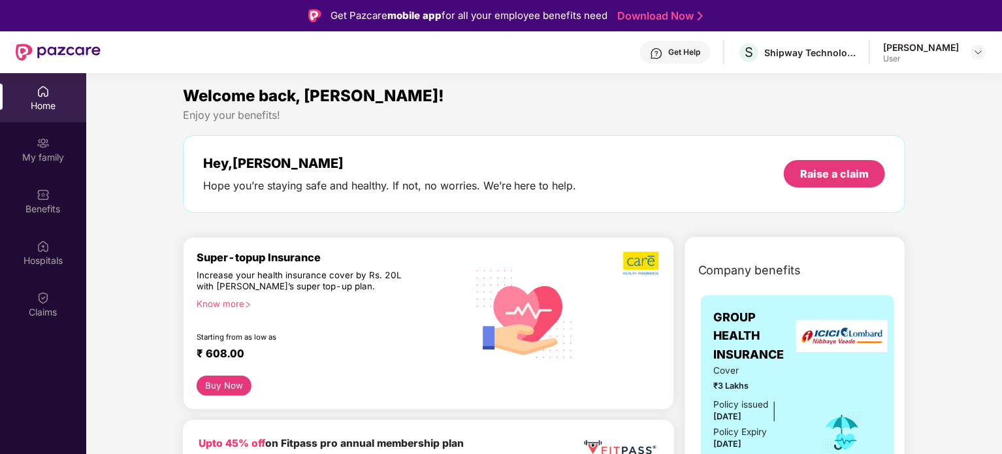
click at [983, 62] on div "[PERSON_NAME] User" at bounding box center [934, 52] width 103 height 23
click at [975, 45] on div at bounding box center [979, 52] width 16 height 16
click at [855, 88] on div "Logout" at bounding box center [917, 83] width 170 height 25
